Goal: Task Accomplishment & Management: Complete application form

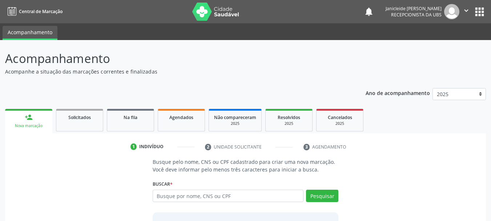
scroll to position [60, 0]
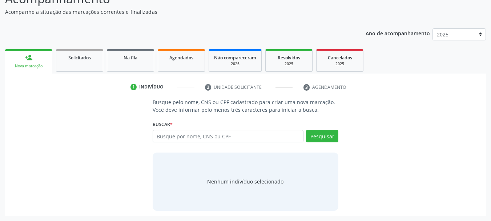
click at [190, 138] on input "text" at bounding box center [228, 136] width 151 height 12
type input "898004125144852"
click at [318, 139] on button "Pesquisar" at bounding box center [322, 136] width 32 height 12
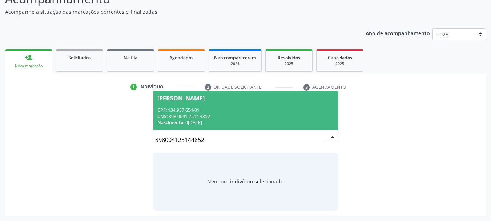
click at [201, 112] on div "CPF: 134.937.654-01" at bounding box center [245, 110] width 177 height 6
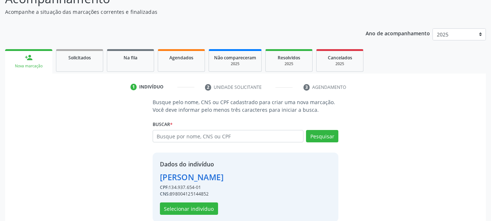
scroll to position [71, 0]
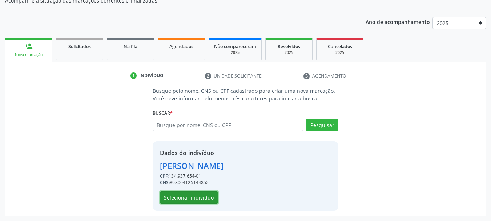
click at [199, 197] on button "Selecionar indivíduo" at bounding box center [189, 197] width 58 height 12
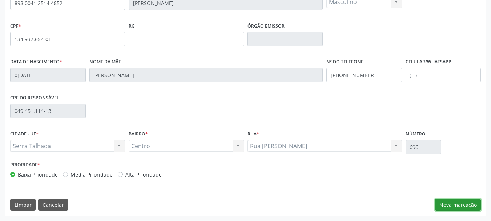
click at [453, 206] on button "Nova marcação" at bounding box center [458, 204] width 46 height 12
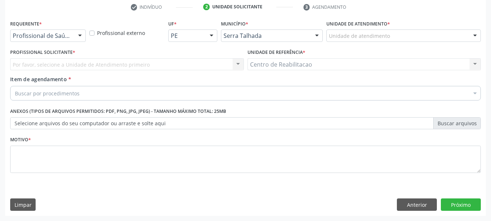
scroll to position [140, 0]
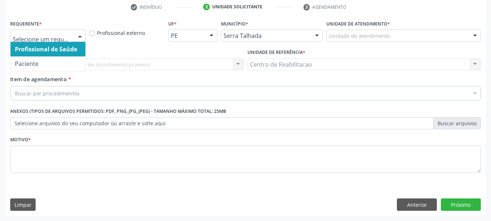
click at [74, 38] on div at bounding box center [79, 36] width 11 height 12
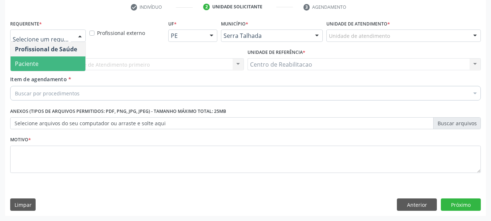
click at [37, 63] on span "Paciente" at bounding box center [27, 64] width 24 height 8
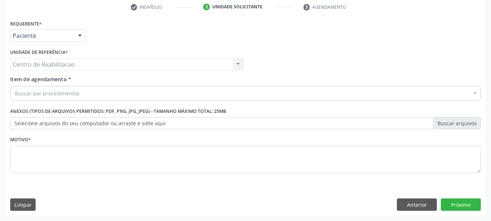
click at [237, 65] on div "Centro de Reabilitacao Centro de Reabilitacao Nenhum resultado encontrado para:…" at bounding box center [127, 64] width 234 height 12
drag, startPoint x: 237, startPoint y: 65, endPoint x: 13, endPoint y: 62, distance: 223.1
click at [233, 66] on div "Centro de Reabilitacao Centro de Reabilitacao Nenhum resultado encontrado para:…" at bounding box center [127, 64] width 234 height 12
click at [36, 64] on div "Centro de Reabilitacao Centro de Reabilitacao Nenhum resultado encontrado para:…" at bounding box center [127, 64] width 234 height 12
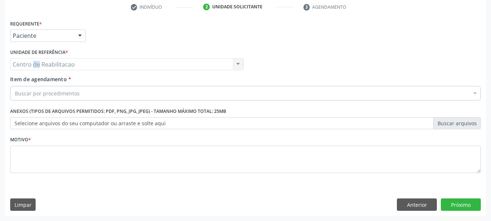
click at [34, 64] on div "Centro de Reabilitacao Centro de Reabilitacao Nenhum resultado encontrado para:…" at bounding box center [127, 64] width 234 height 12
click at [34, 63] on div "Centro de Reabilitacao Centro de Reabilitacao Nenhum resultado encontrado para:…" at bounding box center [127, 64] width 234 height 12
click at [80, 66] on div "Centro de Reabilitacao Centro de Reabilitacao Nenhum resultado encontrado para:…" at bounding box center [127, 64] width 234 height 12
click at [475, 93] on div at bounding box center [474, 94] width 11 height 12
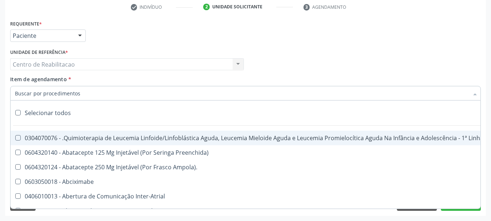
click at [68, 88] on input "Item de agendamento *" at bounding box center [242, 93] width 454 height 15
click at [356, 61] on div "Profissional Solicitante Por favor, selecione a Unidade de Atendimento primeiro…" at bounding box center [245, 61] width 474 height 28
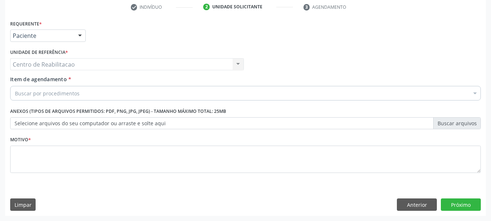
click at [233, 63] on div "Centro de Reabilitacao Centro de Reabilitacao Nenhum resultado encontrado para:…" at bounding box center [127, 64] width 234 height 12
click at [238, 65] on div "Centro de Reabilitacao Centro de Reabilitacao Nenhum resultado encontrado para:…" at bounding box center [127, 64] width 234 height 12
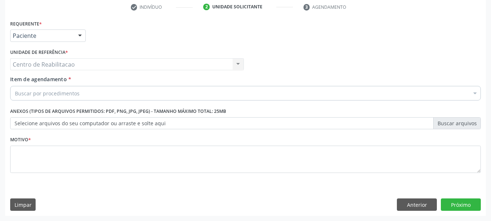
click at [356, 29] on div "Requerente * Paciente Profissional de Saúde Paciente Nenhum resultado encontrad…" at bounding box center [245, 32] width 474 height 28
click at [241, 59] on div "Centro de Reabilitacao Centro de Reabilitacao Nenhum resultado encontrado para:…" at bounding box center [127, 64] width 234 height 12
click at [103, 94] on div "Buscar por procedimentos" at bounding box center [245, 93] width 470 height 15
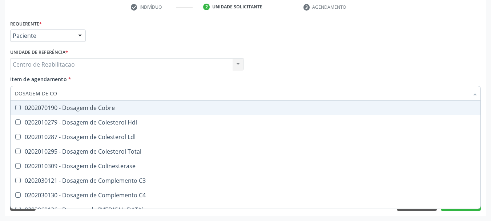
type input "DOSAGEM DE COL"
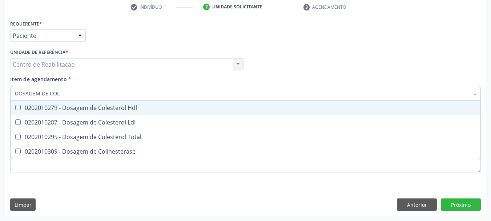
click at [17, 105] on Hdl at bounding box center [17, 107] width 5 height 5
click at [15, 105] on Hdl "checkbox" at bounding box center [13, 107] width 5 height 5
checkbox Hdl "true"
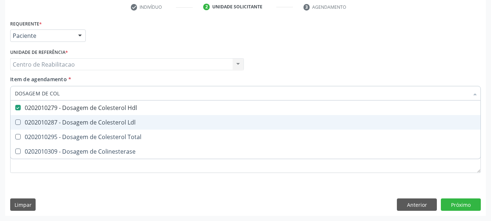
click at [15, 123] on Ldl at bounding box center [17, 121] width 5 height 5
click at [15, 123] on Ldl "checkbox" at bounding box center [13, 122] width 5 height 5
checkbox Ldl "true"
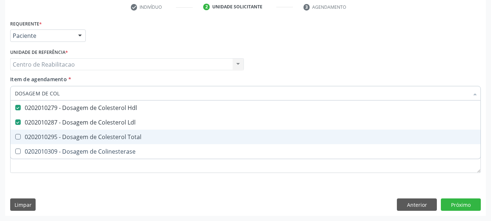
click at [15, 140] on span "0202010295 - Dosagem de Colesterol Total" at bounding box center [246, 136] width 470 height 15
checkbox Total "true"
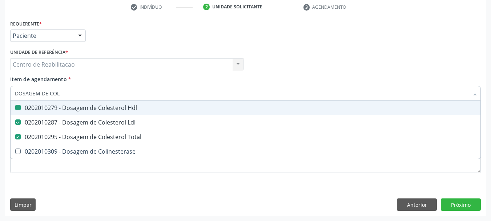
type input "DOSAGEM DE CO"
checkbox Hdl "false"
checkbox Colinesterase "true"
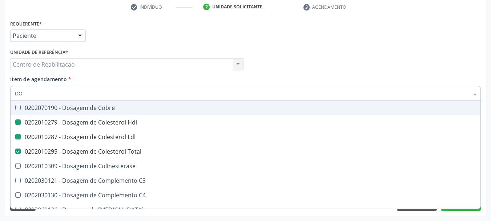
type input "D"
checkbox Hdl "false"
checkbox Ldl "false"
checkbox Total "false"
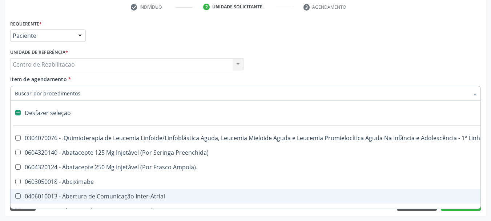
checkbox Preenchida\) "true"
checkbox Ampola\)\ "true"
checkbox Abciximabe "true"
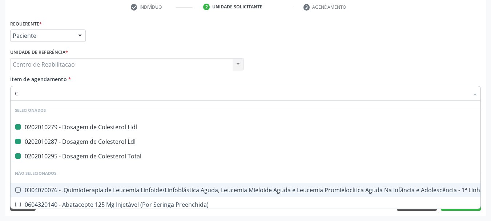
type input "CR"
checkbox Hdl "false"
checkbox Ldl "false"
checkbox Total "false"
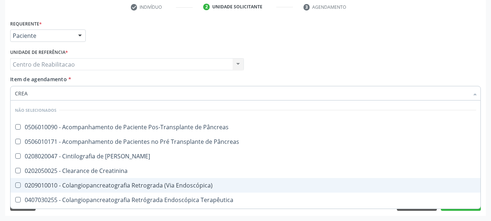
type input "CREAT"
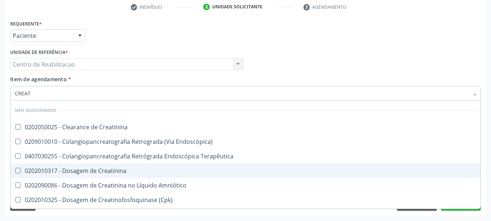
click at [19, 169] on Creatinina at bounding box center [17, 169] width 5 height 5
click at [15, 169] on Creatinina "checkbox" at bounding box center [13, 170] width 5 height 5
checkbox Creatinina "true"
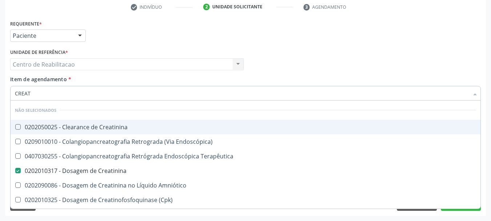
type input "CREA"
checkbox Mb "true"
checkbox Creatinina "false"
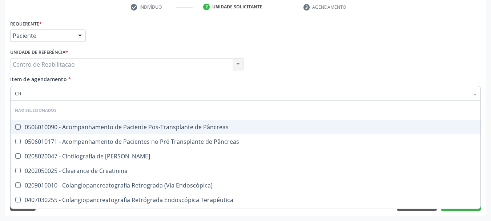
type input "C"
checkbox Pâncreas "true"
checkbox Pancreas "true"
checkbox Creatinina "false"
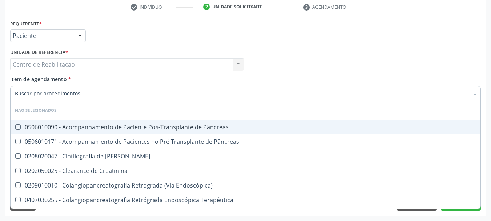
checkbox Oncologia "false"
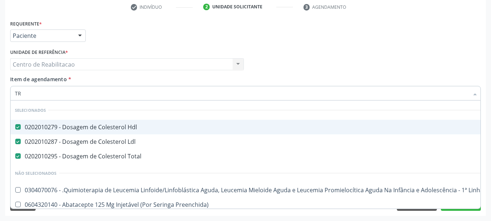
type input "TRI"
checkbox Hdl "false"
checkbox Ldl "false"
checkbox Total "false"
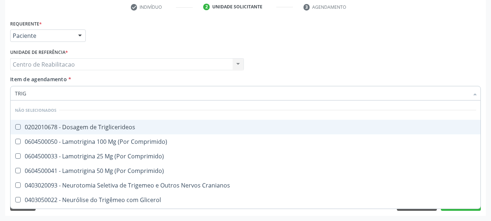
type input "TRIGL"
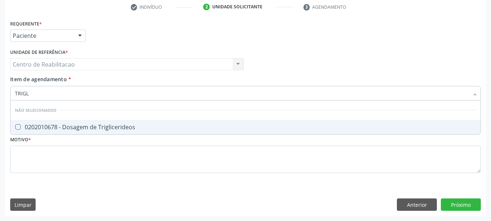
click at [19, 126] on Triglicerideos at bounding box center [17, 126] width 5 height 5
click at [15, 126] on Triglicerideos "checkbox" at bounding box center [13, 126] width 5 height 5
checkbox Triglicerideos "true"
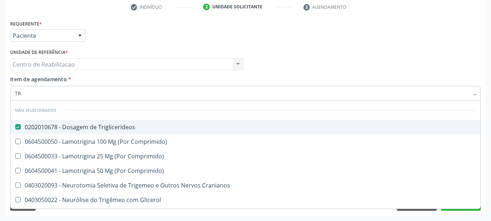
type input "T"
checkbox Triglicerideos "true"
checkbox Comprimido\) "true"
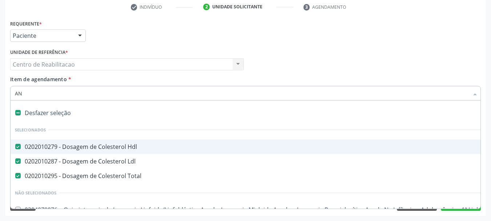
type input "ANA"
checkbox Hdl "false"
checkbox Ldl "false"
checkbox Total "false"
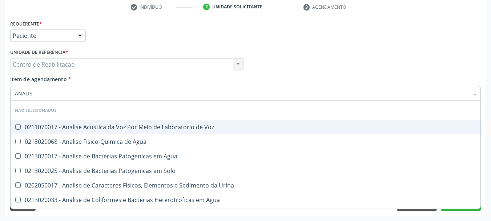
type input "ANALISE"
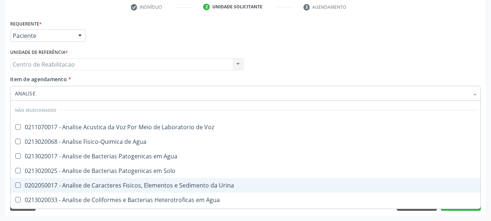
click at [19, 186] on Urina at bounding box center [17, 184] width 5 height 5
click at [15, 186] on Urina "checkbox" at bounding box center [13, 184] width 5 height 5
checkbox Urina "true"
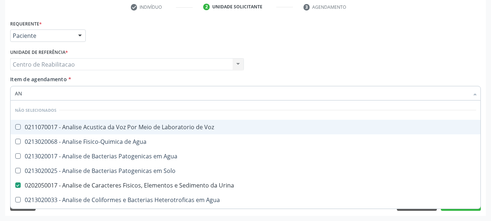
type input "A"
checkbox Voz "true"
checkbox Agua "true"
checkbox Urina "false"
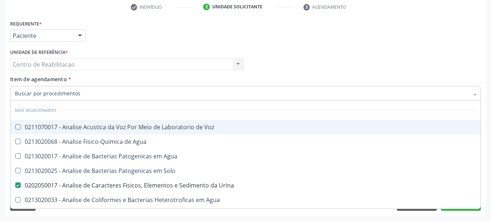
checkbox Agua "false"
checkbox Alimentos "false"
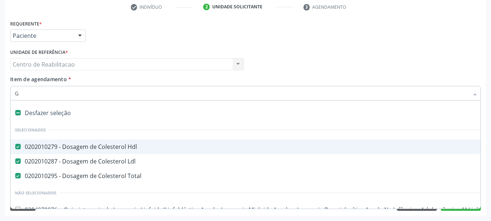
type input "GL"
checkbox Hdl "false"
checkbox Ldl "false"
checkbox Total "false"
checkbox Osso "true"
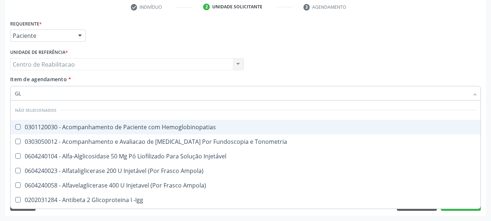
type input "GLI"
checkbox Glomerular "true"
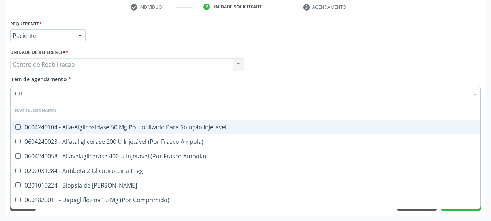
type input "GLIC"
checkbox Derrames "true"
checkbox Triglicerideos "false"
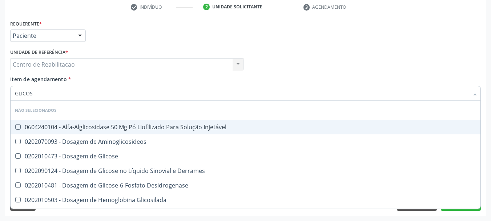
type input "GLICOSE"
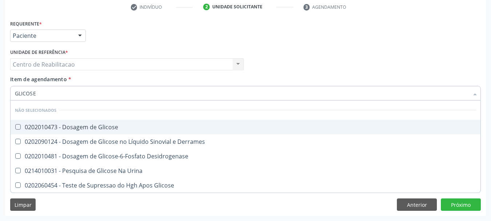
click at [19, 125] on Glicose at bounding box center [17, 126] width 5 height 5
click at [15, 125] on Glicose "checkbox" at bounding box center [13, 126] width 5 height 5
checkbox Glicose "true"
type input "GLICOS"
checkbox Glicose "false"
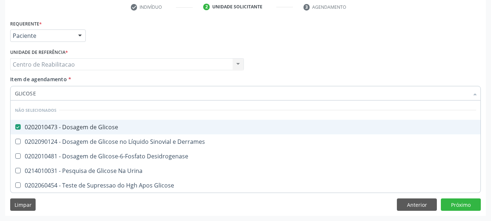
checkbox Desidrogenase "true"
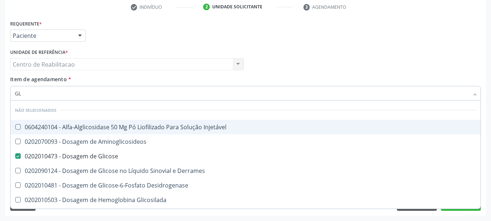
type input "G"
checkbox Injetável "true"
checkbox Aminoglicosideos "true"
checkbox Glicose "true"
checkbox Glicosilada "false"
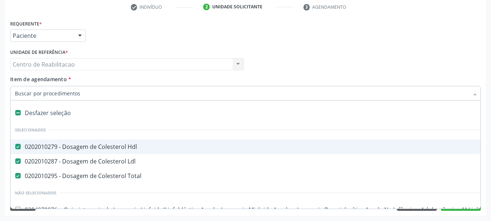
type input "H"
checkbox Total "false"
checkbox Urina "false"
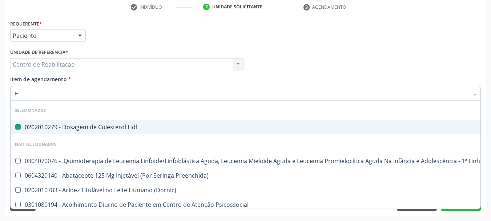
type input "HE"
checkbox Hdl "false"
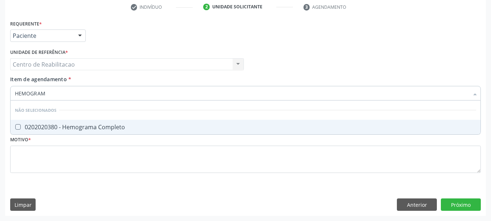
type input "HEMOGRAMA"
click at [19, 127] on Completo at bounding box center [17, 126] width 5 height 5
click at [15, 127] on Completo "checkbox" at bounding box center [13, 126] width 5 height 5
checkbox Completo "true"
type input "HEMOG"
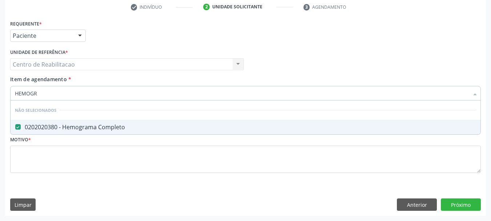
checkbox Completo "false"
type input "H"
checkbox Completo "true"
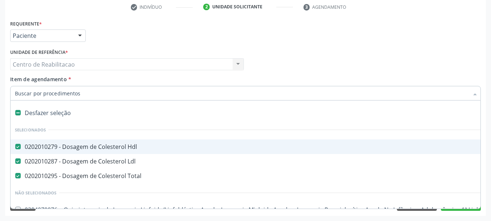
type input "D"
checkbox Amniocentese "true"
checkbox Urina "false"
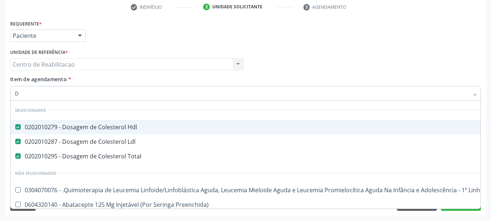
type input "DE"
checkbox Especializada "true"
checkbox Urina "false"
checkbox Necrotizante "true"
type input "DET"
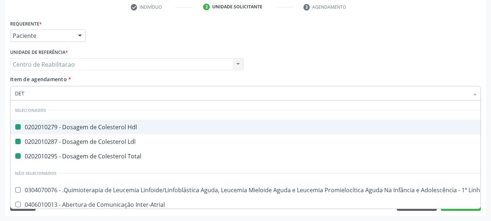
checkbox Hdl "false"
checkbox Ldl "false"
checkbox Total "false"
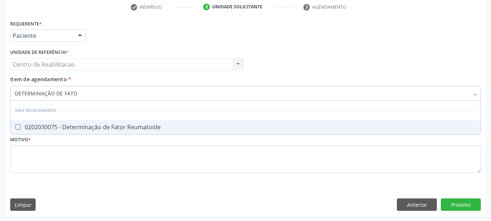
type input "DETERMINAÇÃO DE FATOR"
click at [19, 125] on Reumatoide at bounding box center [17, 126] width 5 height 5
click at [15, 125] on Reumatoide "checkbox" at bounding box center [13, 126] width 5 height 5
checkbox Reumatoide "true"
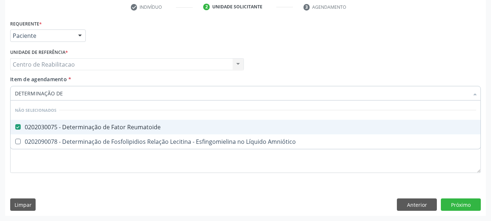
type input "DETERMINAÇÃO DE"
checkbox Reumatoide "false"
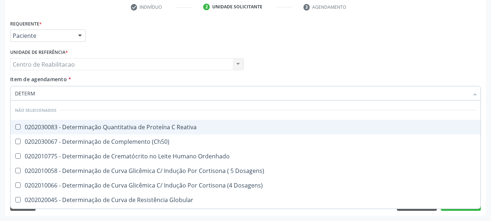
type input "DETER"
checkbox Reumatoide "false"
type input "D"
checkbox Reativa "true"
checkbox \(Ch50\) "true"
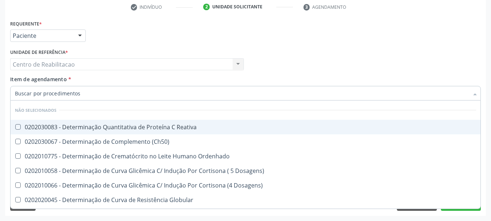
checkbox Ordenhado "true"
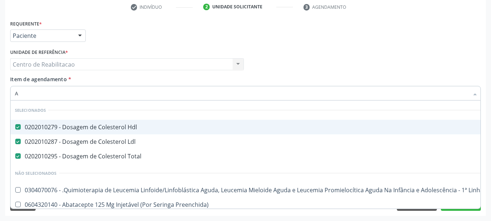
type input "AS"
checkbox Hdl "false"
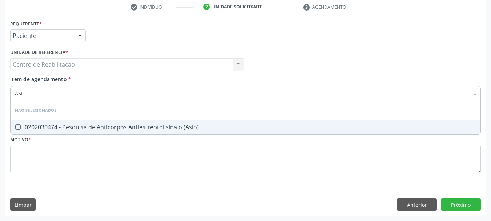
type input "ASLO"
click at [20, 128] on \(Aslo\) at bounding box center [17, 126] width 5 height 5
click at [15, 128] on \(Aslo\) "checkbox" at bounding box center [13, 126] width 5 height 5
checkbox \(Aslo\) "true"
type input "A"
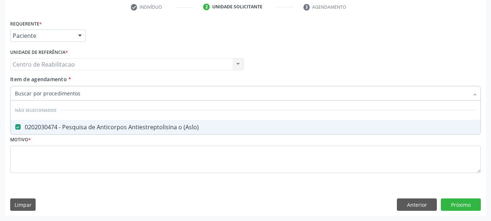
checkbox \(Aslo\) "true"
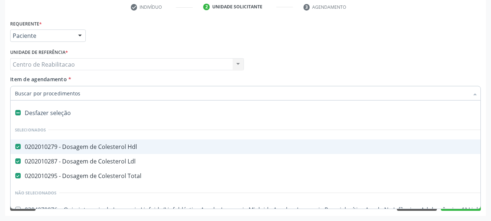
type input "U"
checkbox Hdl "false"
checkbox Ldl "false"
checkbox Total "false"
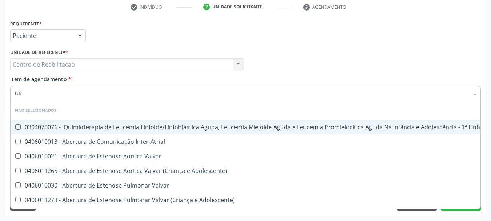
type input "URE"
checkbox Diálise "false"
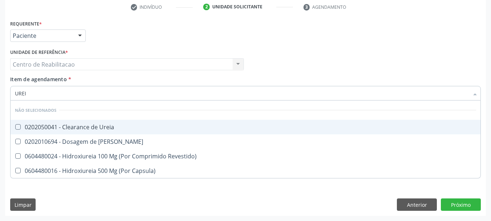
type input "UREIA"
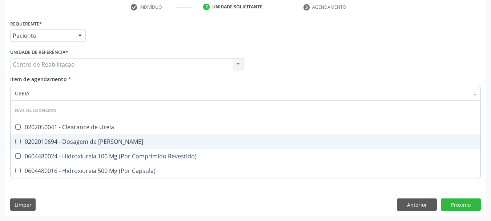
click at [18, 141] on Ureia at bounding box center [17, 140] width 5 height 5
click at [15, 141] on Ureia "checkbox" at bounding box center [13, 141] width 5 height 5
checkbox Ureia "true"
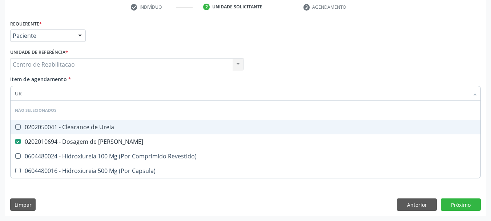
type input "U"
checkbox Ureia "true"
checkbox Revestido\) "true"
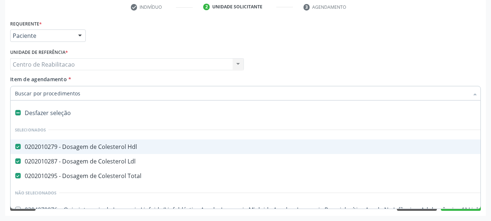
click at [453, 65] on div "Profissional Solicitante Por favor, selecione a Unidade de Atendimento primeiro…" at bounding box center [245, 61] width 474 height 28
checkbox Manutenção "true"
checkbox Preenchida\) "true"
checkbox Ampola\)\ "true"
checkbox Abciximabe "true"
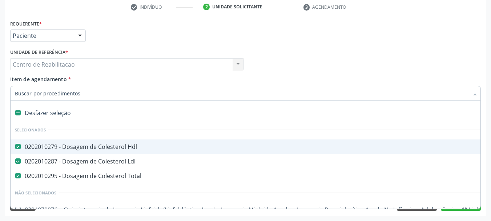
checkbox Inter-Atrial "true"
checkbox Valvar "true"
checkbox Adolescente\) "true"
checkbox Urina "false"
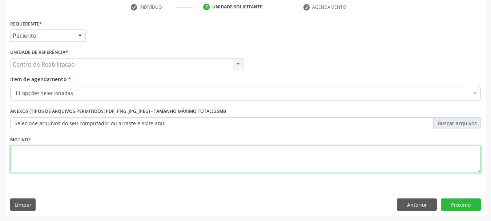
click at [298, 154] on textarea at bounding box center [245, 159] width 470 height 28
type textarea "**"
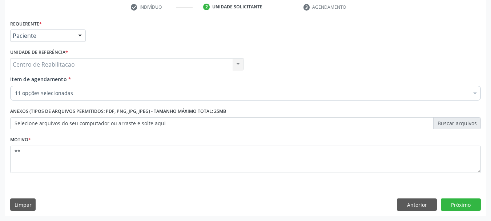
click at [452, 211] on div "Requerente * Paciente Profissional de Saúde Paciente Nenhum resultado encontrad…" at bounding box center [245, 116] width 481 height 197
click at [458, 206] on button "Próximo" at bounding box center [461, 204] width 40 height 12
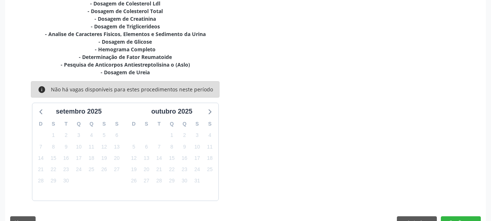
scroll to position [193, 0]
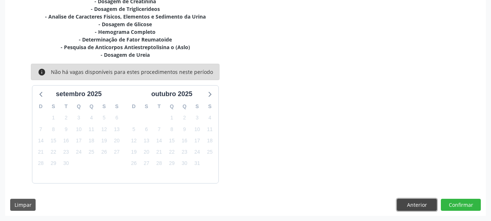
click at [414, 204] on button "Anterior" at bounding box center [417, 204] width 40 height 12
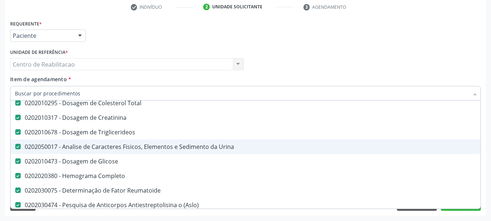
scroll to position [145, 0]
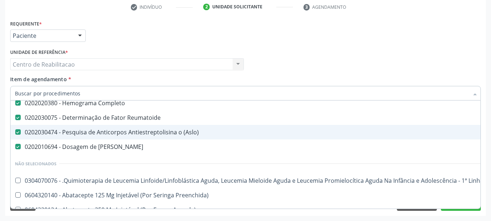
click at [19, 130] on \(Aslo\) at bounding box center [17, 131] width 5 height 5
click at [15, 130] on \(Aslo\) "checkbox" at bounding box center [13, 131] width 5 height 5
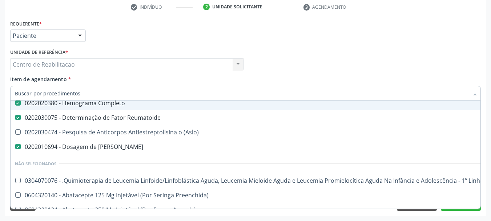
click at [351, 59] on div "Profissional Solicitante Por favor, selecione a Unidade de Atendimento primeiro…" at bounding box center [245, 61] width 474 height 28
checkbox \(Aslo\) "true"
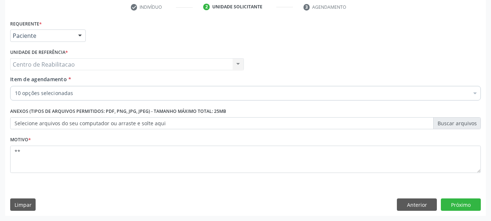
scroll to position [0, 0]
click at [468, 203] on button "Próximo" at bounding box center [461, 204] width 40 height 12
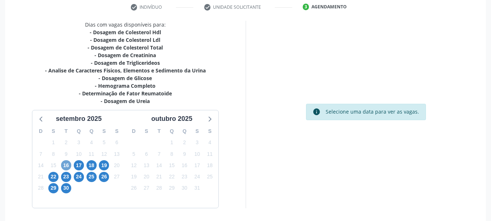
click at [66, 163] on span "16" at bounding box center [66, 165] width 10 height 10
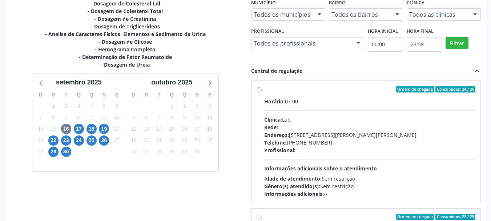
scroll to position [36, 0]
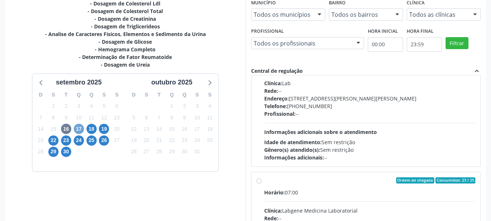
click at [79, 130] on span "17" at bounding box center [79, 129] width 10 height 10
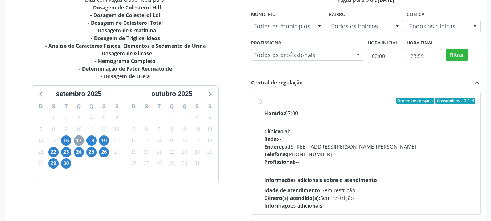
scroll to position [176, 0]
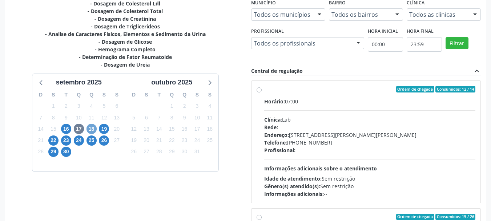
click at [93, 131] on span "18" at bounding box center [91, 129] width 10 height 10
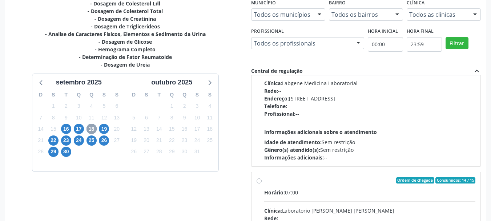
scroll to position [214, 0]
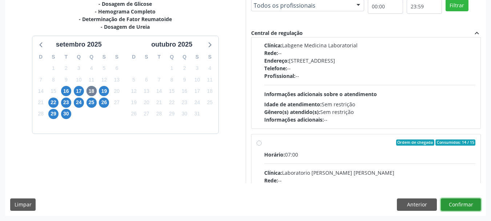
click at [455, 205] on button "Confirmar" at bounding box center [461, 204] width 40 height 12
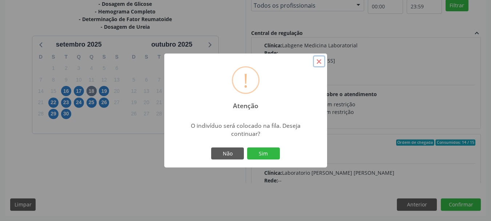
click at [320, 61] on button "×" at bounding box center [319, 61] width 12 height 12
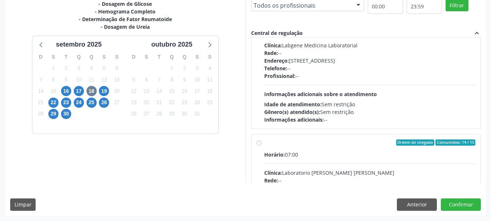
click at [264, 142] on label "Ordem de chegada Consumidos: 14 / 15 Horário: 07:00 Clínica: Laboratorio Jose P…" at bounding box center [369, 195] width 211 height 112
click at [260, 142] on input "Ordem de chegada Consumidos: 14 / 15 Horário: 07:00 Clínica: Laboratorio Jose P…" at bounding box center [258, 142] width 5 height 7
radio input "true"
click at [467, 203] on button "Confirmar" at bounding box center [461, 204] width 40 height 12
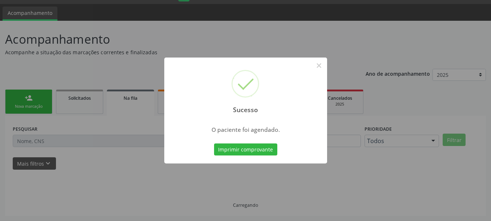
scroll to position [19, 0]
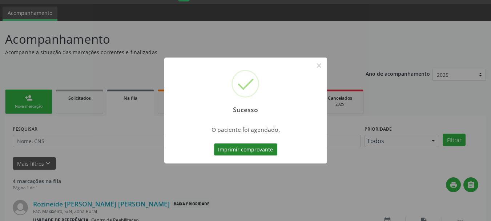
click at [249, 149] on button "Imprimir comprovante" at bounding box center [245, 149] width 63 height 12
